Goal: Information Seeking & Learning: Learn about a topic

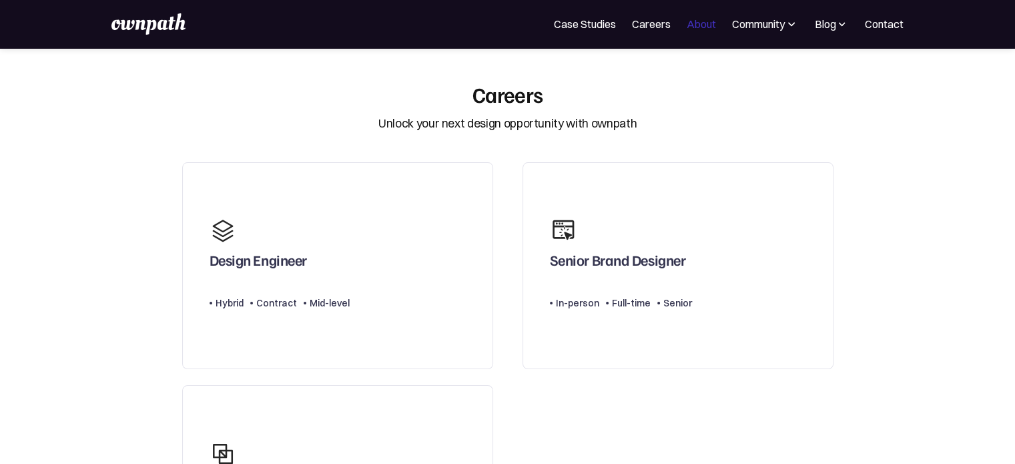
click at [708, 26] on link "About" at bounding box center [701, 24] width 29 height 16
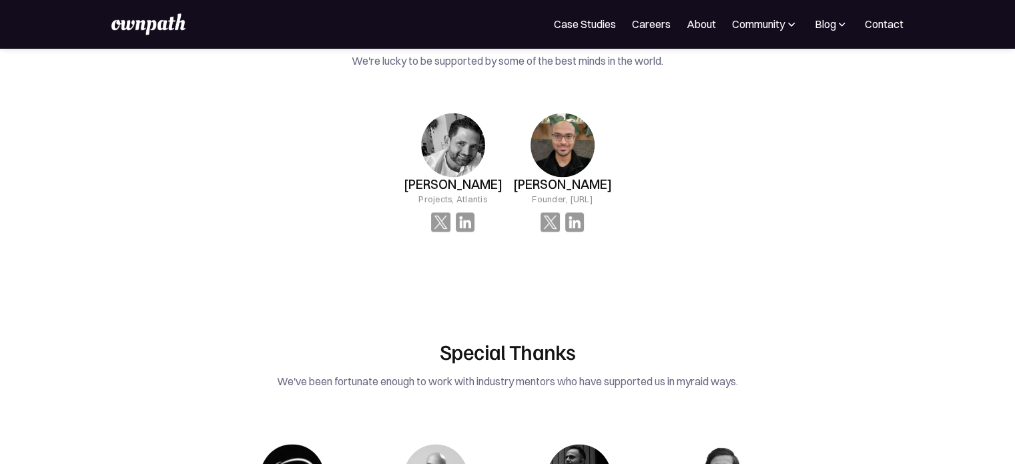
scroll to position [1922, 0]
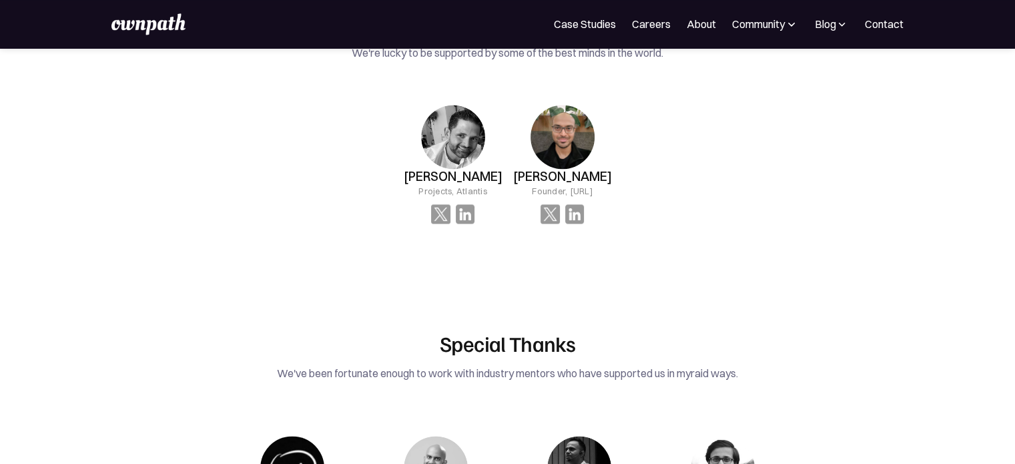
click at [360, 364] on div "We've been fortunate enough to work with industry mentors who have supported us…" at bounding box center [508, 373] width 628 height 19
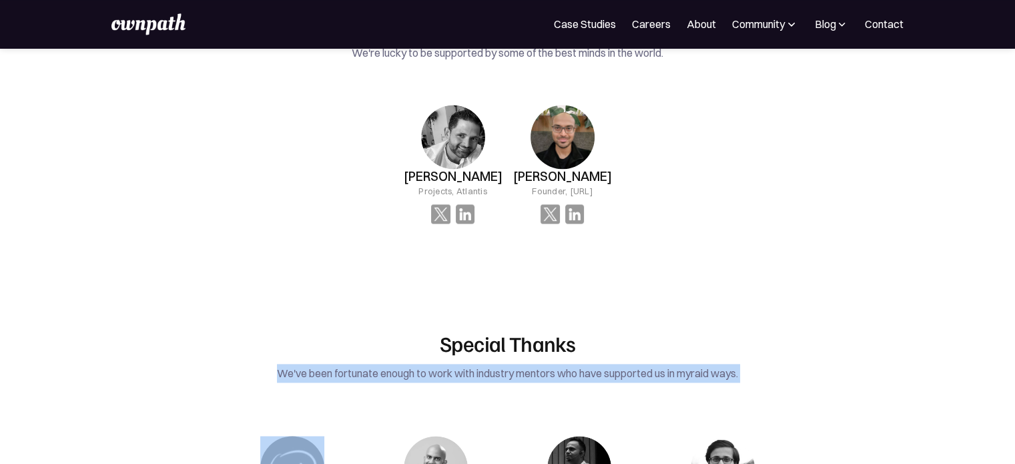
click at [360, 364] on div "We've been fortunate enough to work with industry mentors who have supported us…" at bounding box center [508, 373] width 628 height 19
copy div "We've been fortunate enough to work with industry mentors who have supported us…"
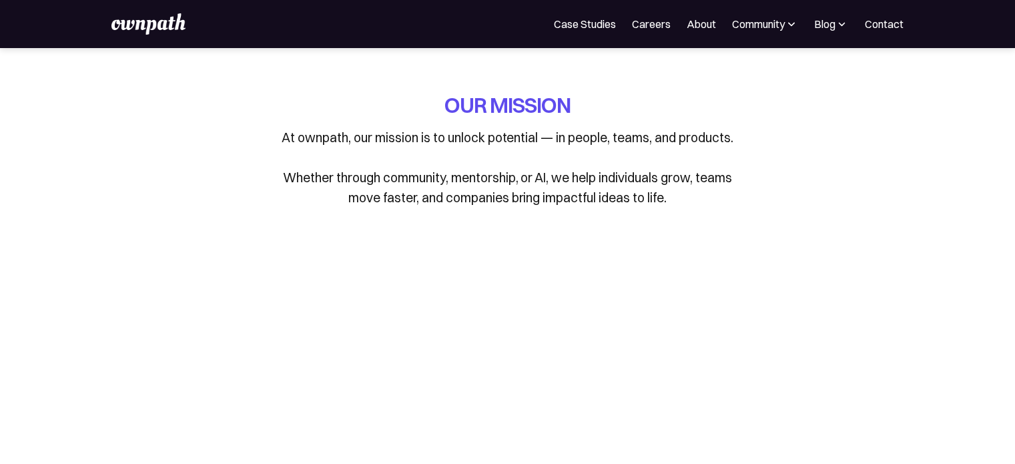
scroll to position [1922, 0]
